Goal: Check status

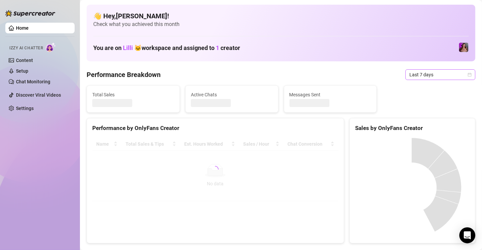
click at [424, 76] on span "Last 7 days" at bounding box center [441, 75] width 62 height 10
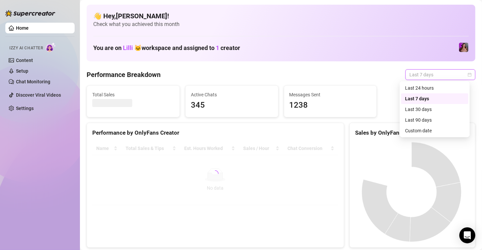
click at [413, 86] on div "Last 24 hours" at bounding box center [434, 87] width 59 height 7
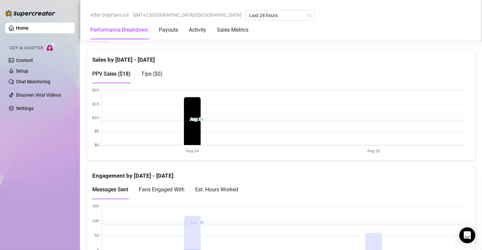
scroll to position [433, 0]
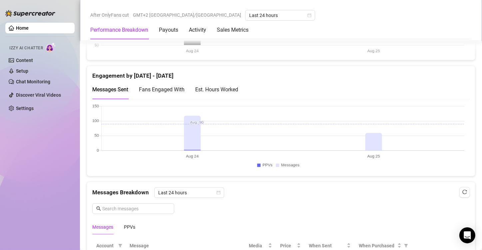
click at [62, 142] on div "Home Izzy AI Chatter Content Setup Chat Monitoring Discover Viral Videos Settin…" at bounding box center [39, 122] width 69 height 244
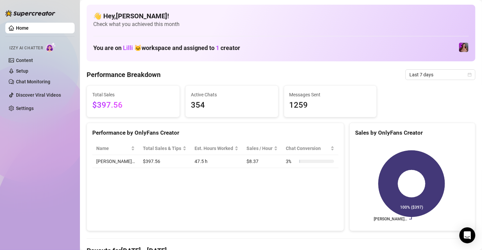
click at [422, 75] on span "Last 7 days" at bounding box center [441, 75] width 62 height 10
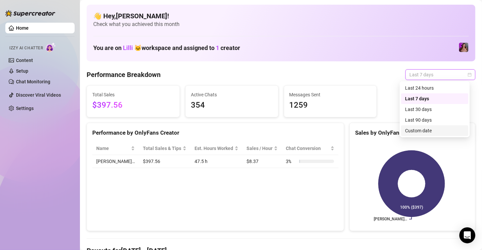
click at [422, 128] on div "Custom date" at bounding box center [434, 130] width 59 height 7
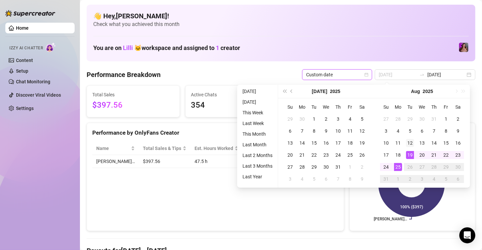
type input "2025-08-12"
click at [410, 141] on div "12" at bounding box center [410, 143] width 8 height 8
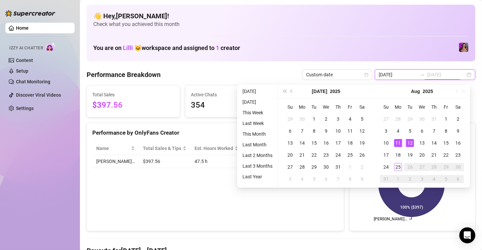
type input "2025-08-11"
click at [398, 142] on div "11" at bounding box center [398, 143] width 8 height 8
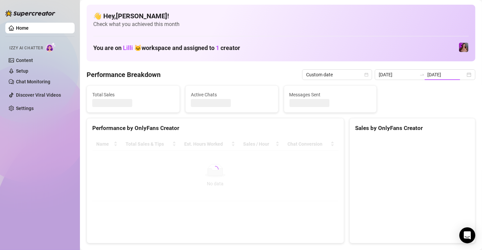
type input "2025-08-11"
type input "2025-08-12"
type input "2025-08-11"
click at [439, 75] on input "2025-08-12" at bounding box center [447, 74] width 38 height 7
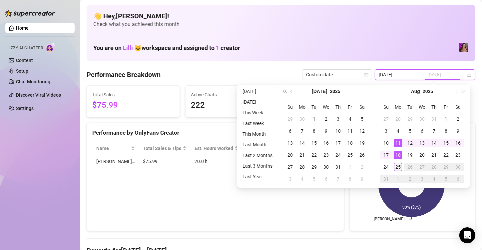
type input "2025-08-25"
click at [399, 166] on div "25" at bounding box center [398, 167] width 8 height 8
type input "2025-08-25"
click at [399, 164] on div "25" at bounding box center [398, 167] width 8 height 8
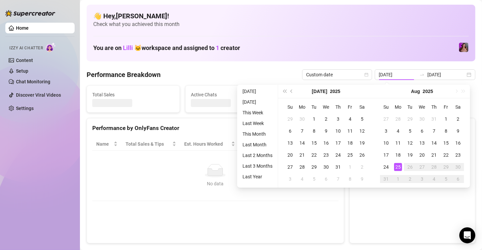
type input "2025-08-25"
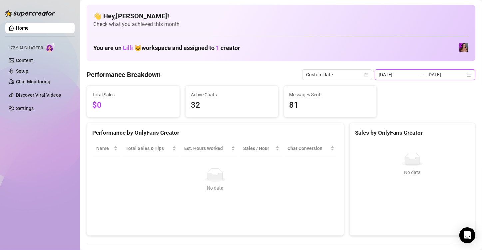
click at [428, 72] on input "2025-08-25" at bounding box center [447, 74] width 38 height 7
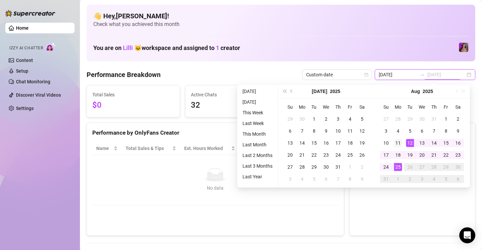
type input "2025-08-11"
click at [401, 143] on div "11" at bounding box center [398, 143] width 8 height 8
type input "2025-08-25"
type input "2025-08-11"
type input "2025-08-25"
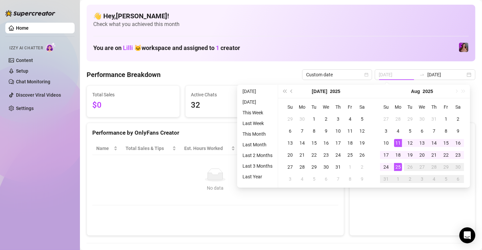
click at [396, 169] on div "25" at bounding box center [398, 167] width 8 height 8
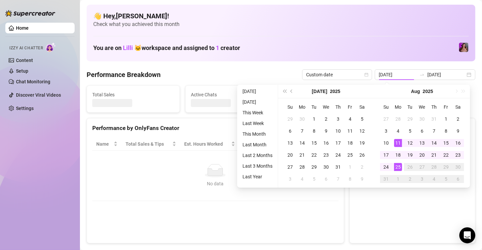
type input "2025-08-11"
type input "2025-08-25"
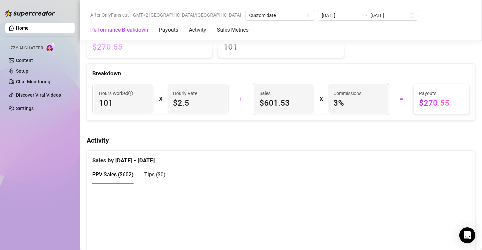
scroll to position [233, 0]
click at [13, 197] on div "Home Izzy AI Chatter Content Setup Chat Monitoring Discover Viral Videos Settin…" at bounding box center [39, 122] width 69 height 244
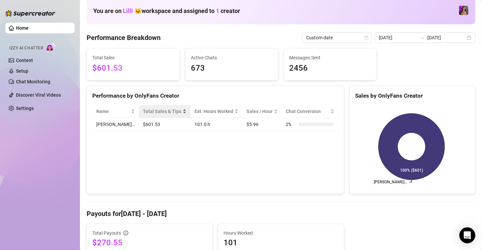
scroll to position [0, 0]
